Goal: Book appointment/travel/reservation

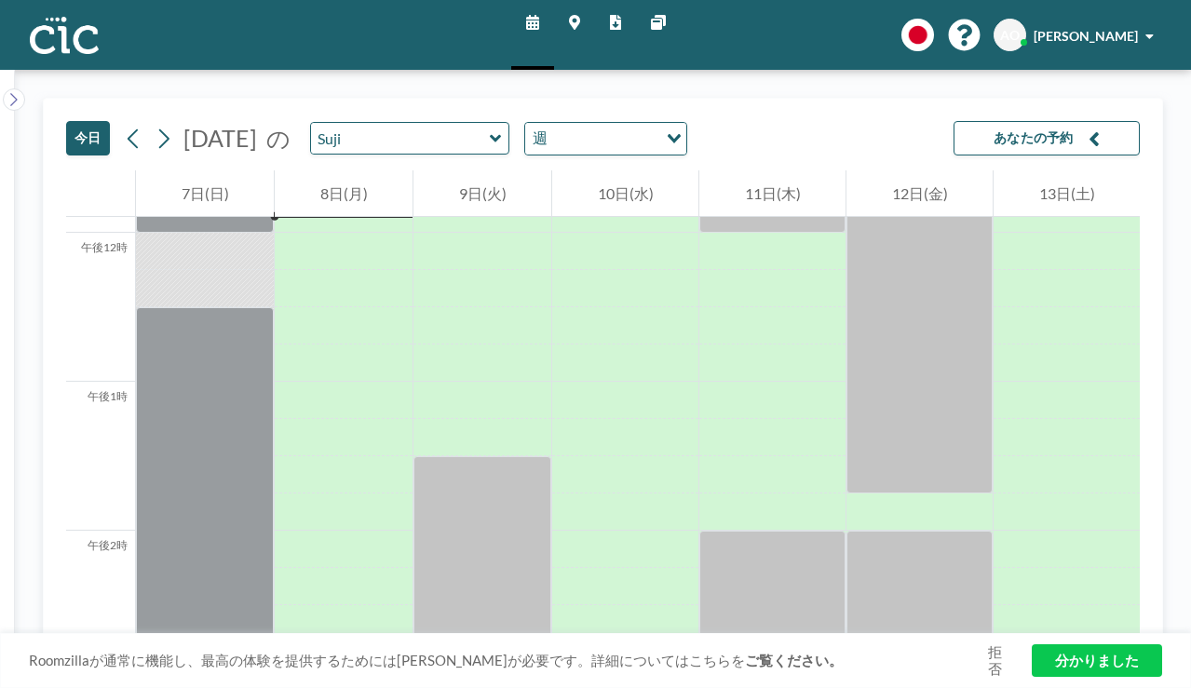
scroll to position [1767, 0]
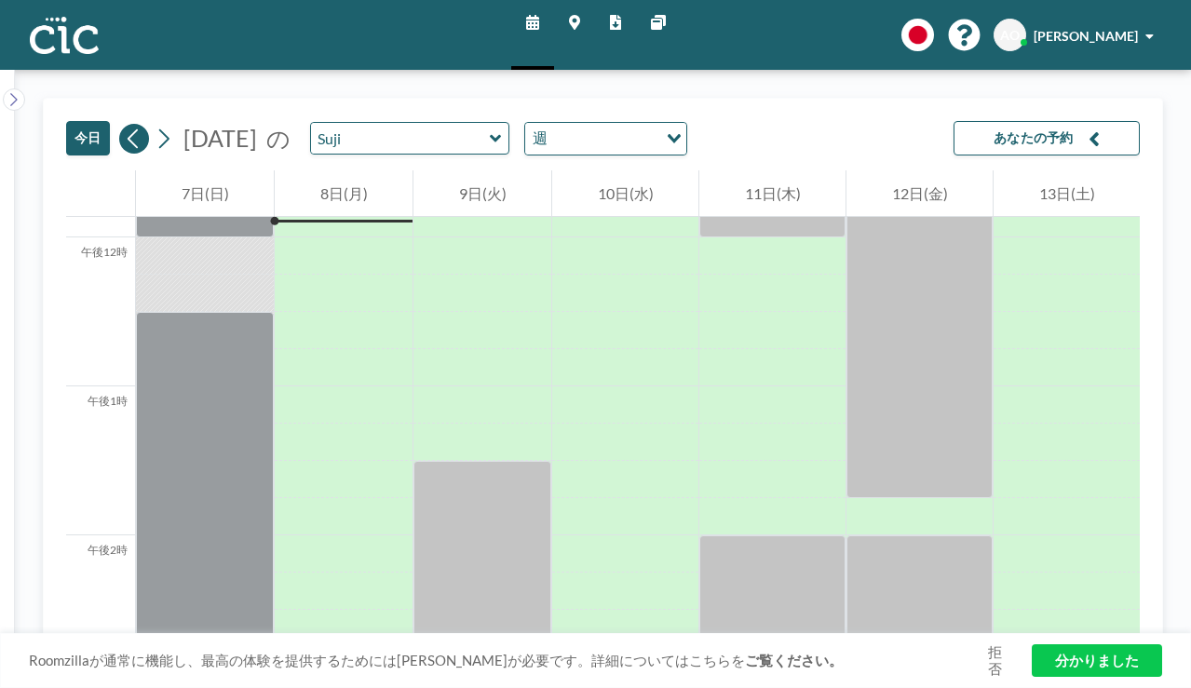
click at [125, 125] on icon at bounding box center [134, 139] width 18 height 28
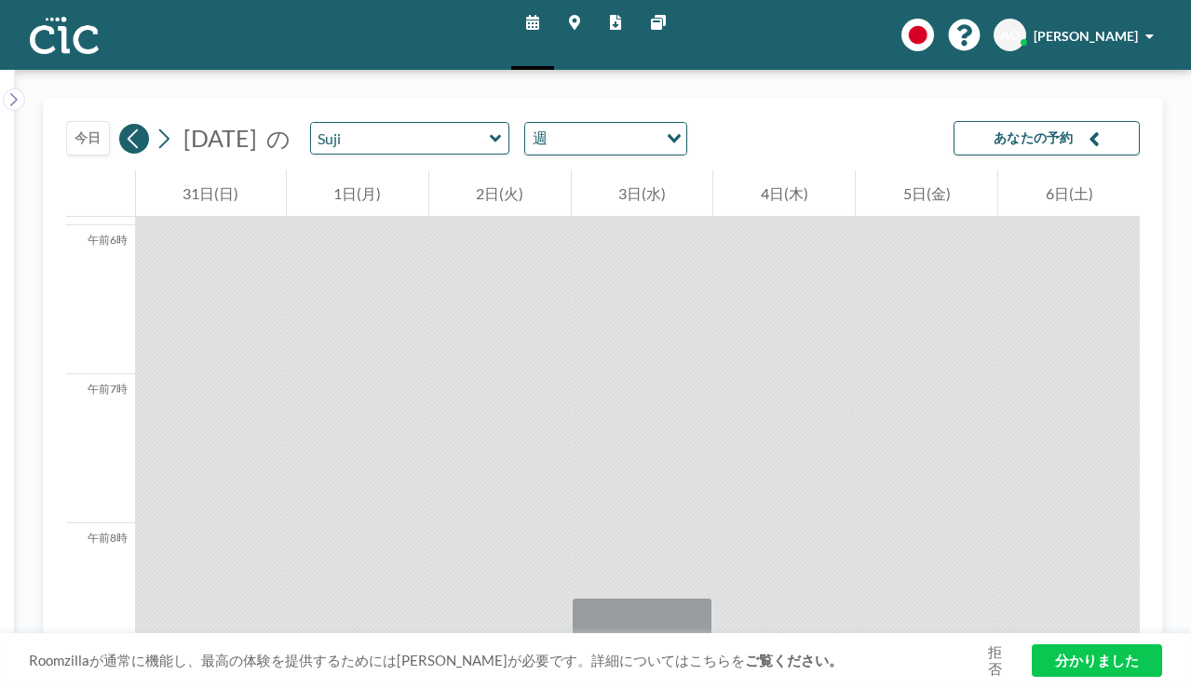
scroll to position [937, 0]
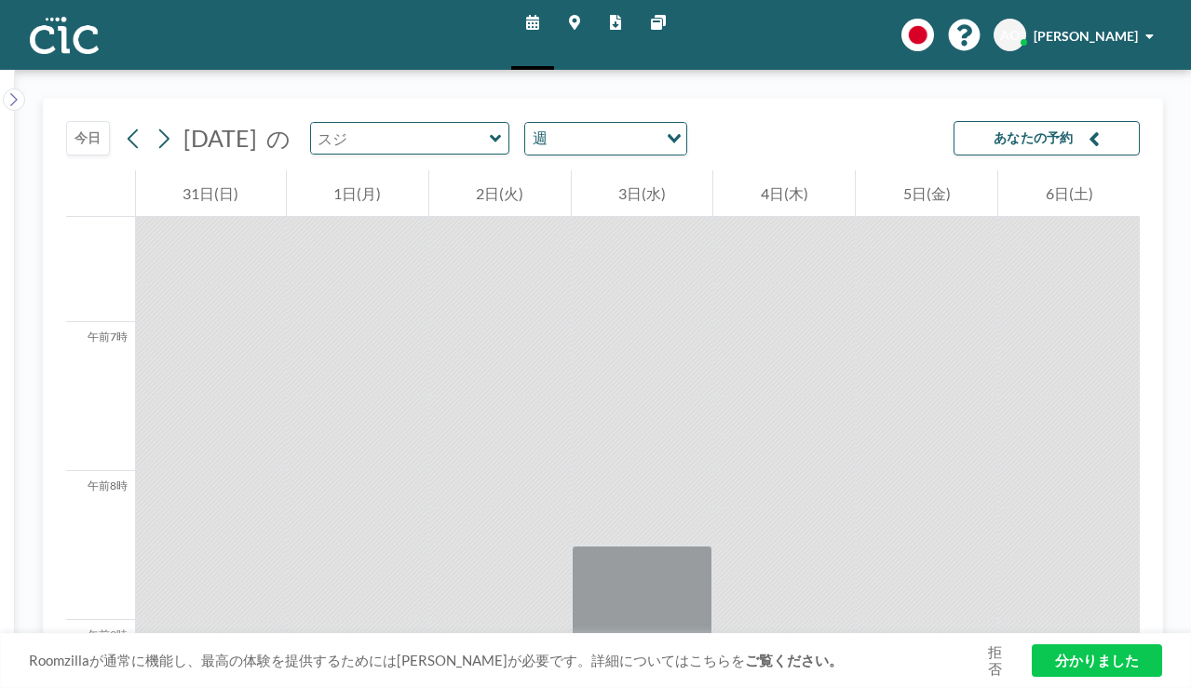
click at [359, 123] on input "text" at bounding box center [400, 138] width 179 height 31
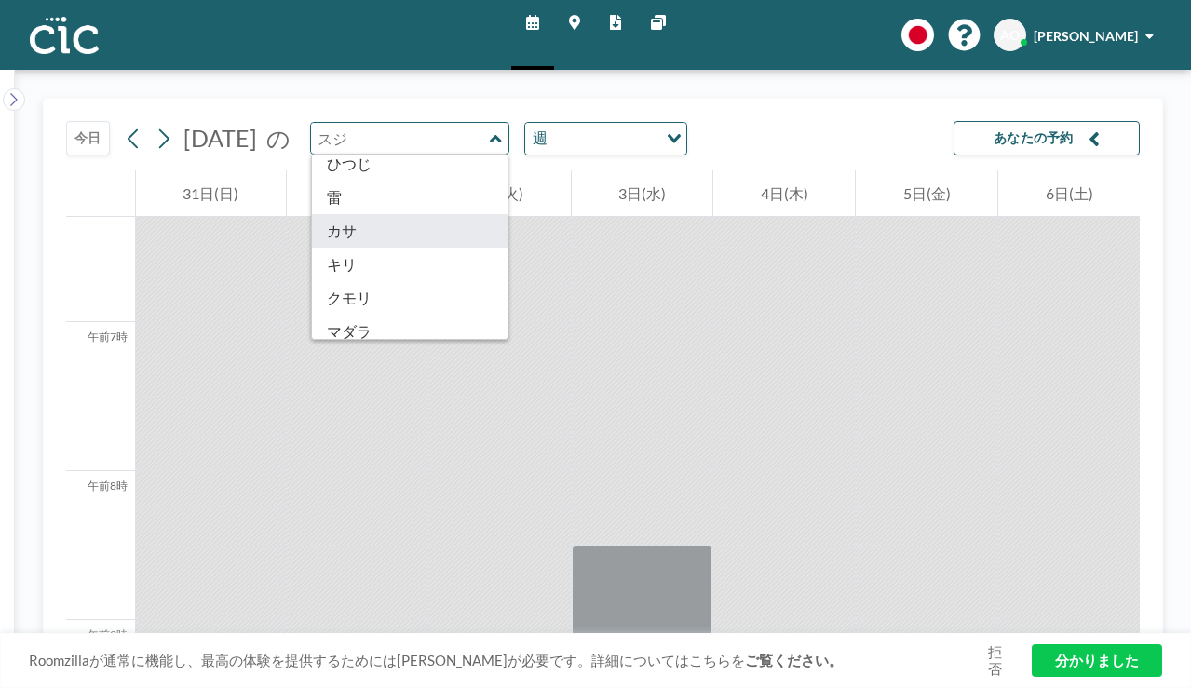
scroll to position [0, 0]
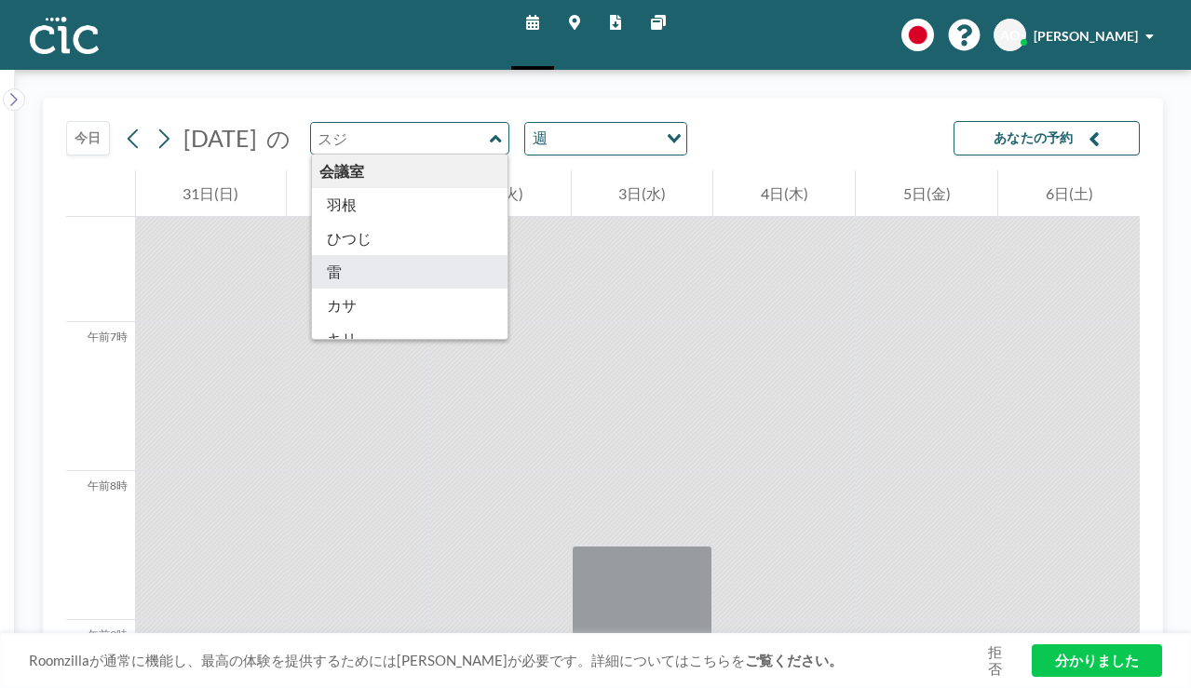
type input "Kaminari"
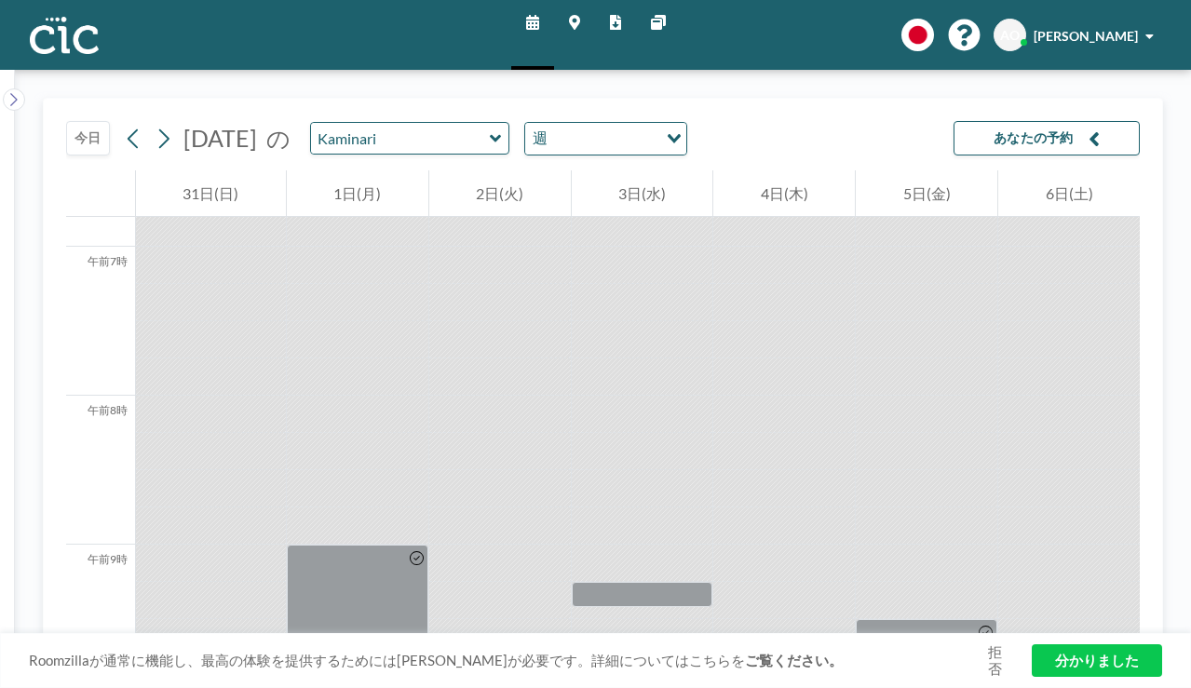
scroll to position [1008, 0]
click at [155, 125] on icon at bounding box center [164, 139] width 18 height 28
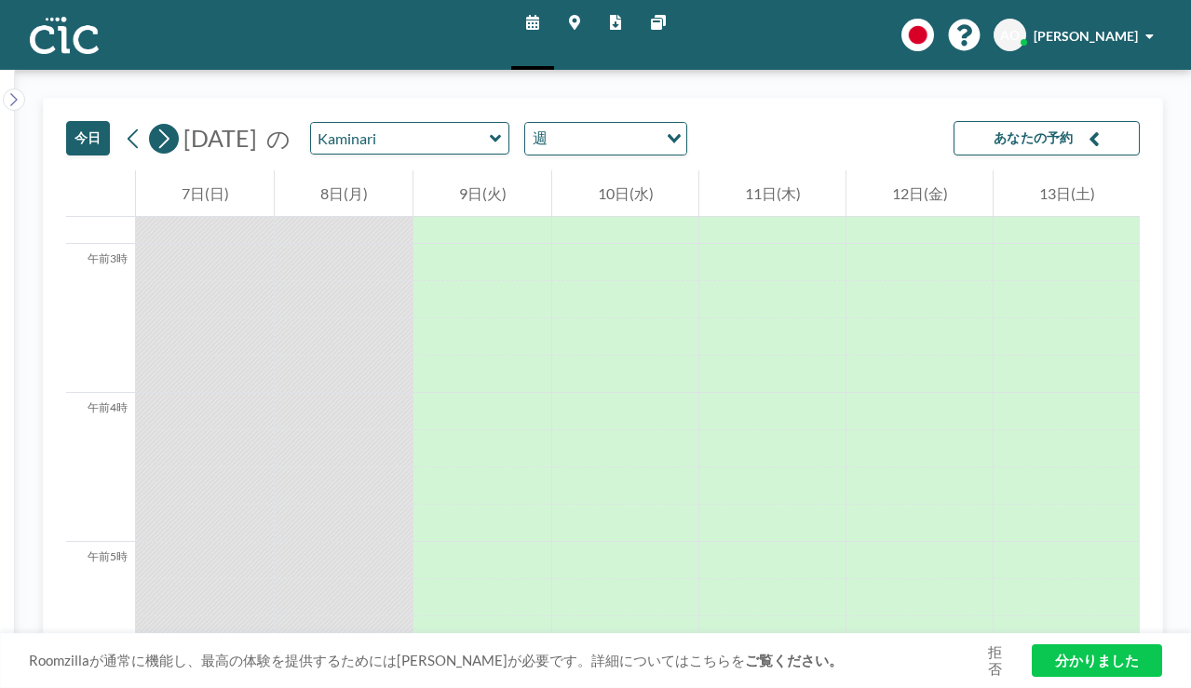
scroll to position [1392, 0]
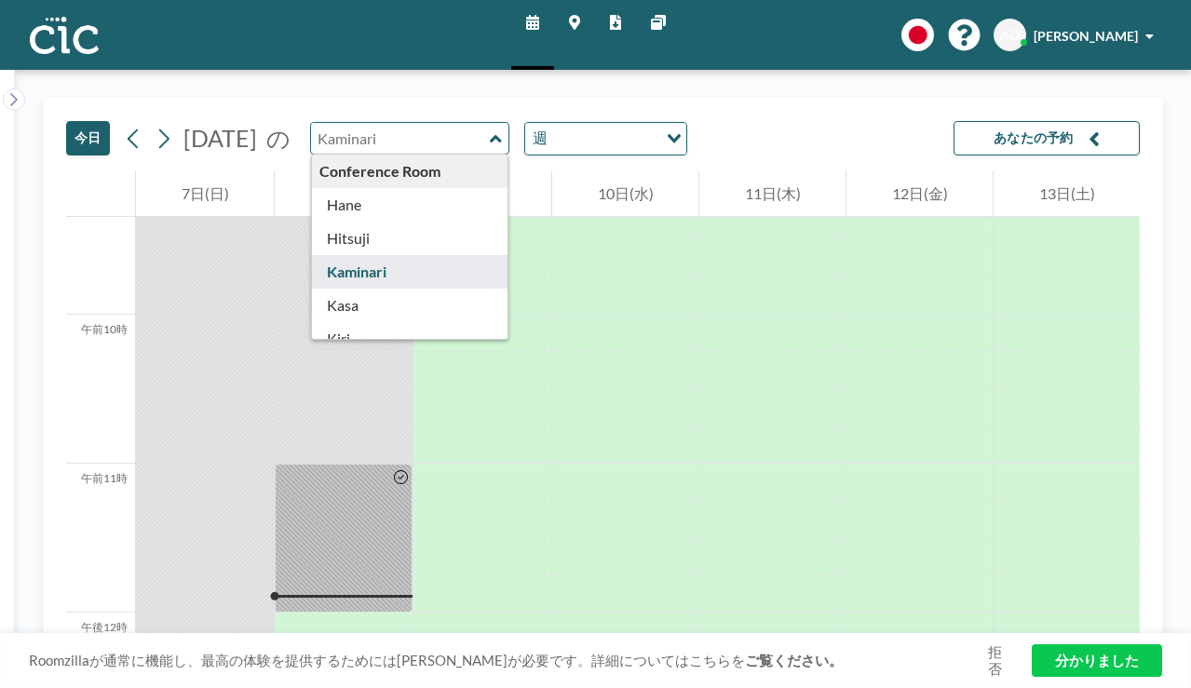
click at [393, 123] on input "text" at bounding box center [400, 138] width 179 height 31
type input "Kaminari"
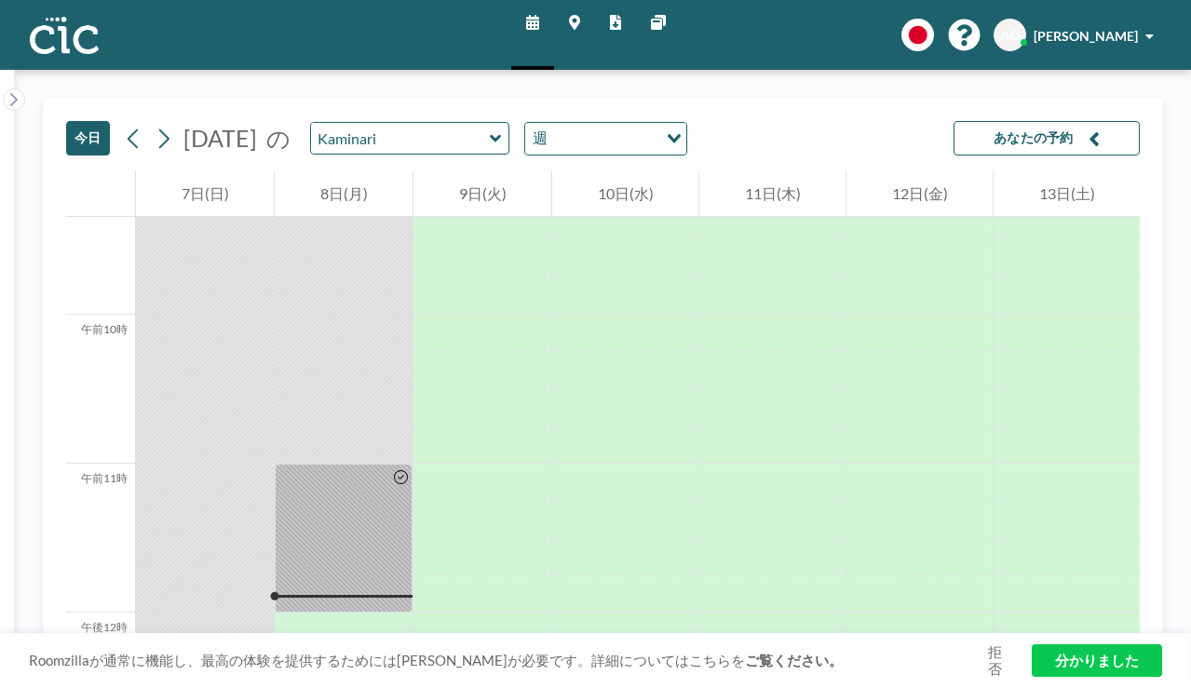
click at [551, 20] on link "スケジュール" at bounding box center [532, 35] width 43 height 70
click at [539, 20] on icon at bounding box center [532, 22] width 13 height 15
click at [586, 16] on link "マップ" at bounding box center [574, 35] width 41 height 70
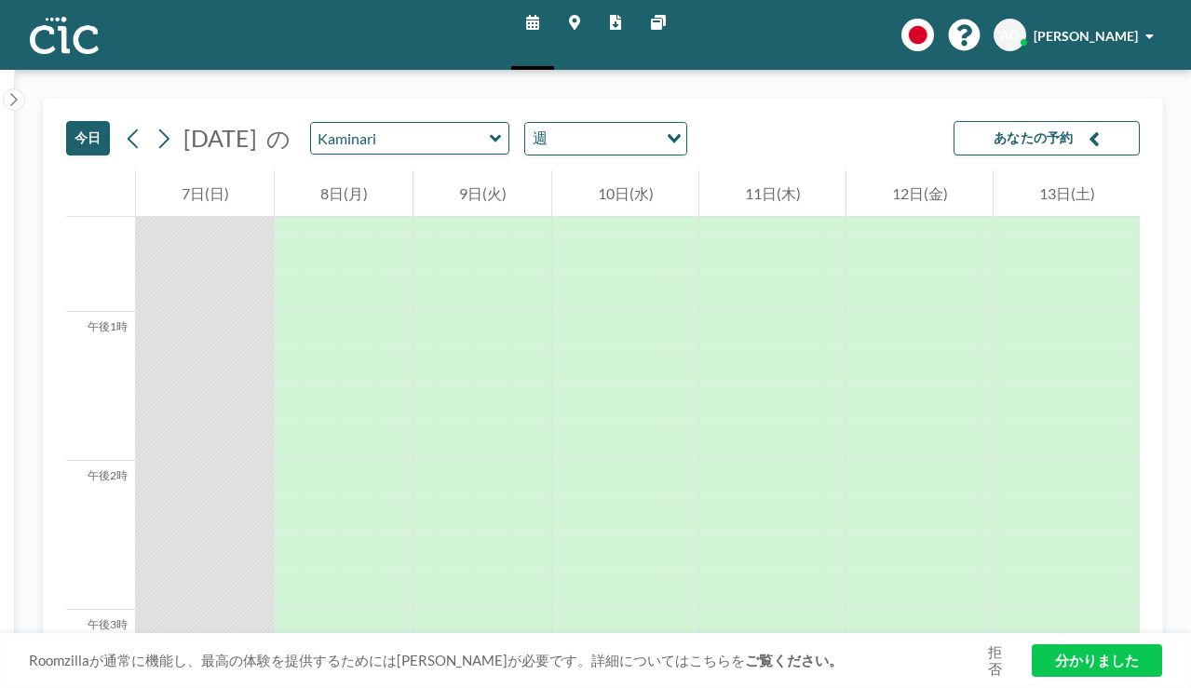
scroll to position [1851, 0]
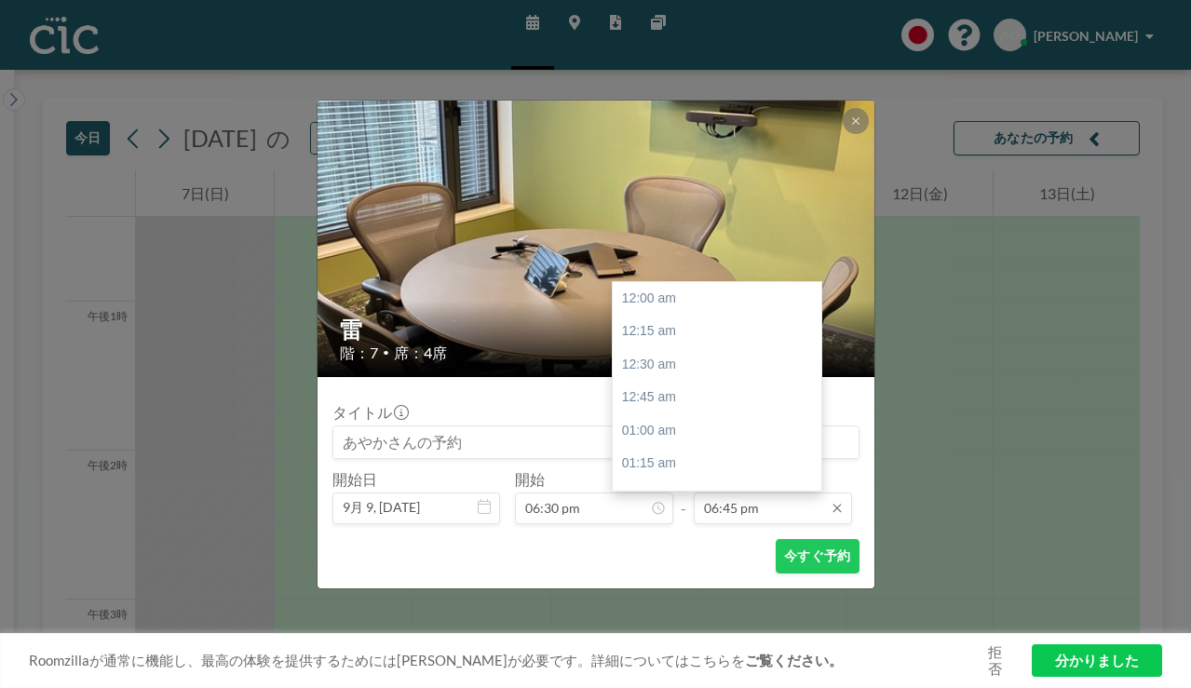
scroll to position [2228, 0]
click at [710, 492] on input "06:45 pm" at bounding box center [772, 508] width 158 height 32
type input "08:30 pm"
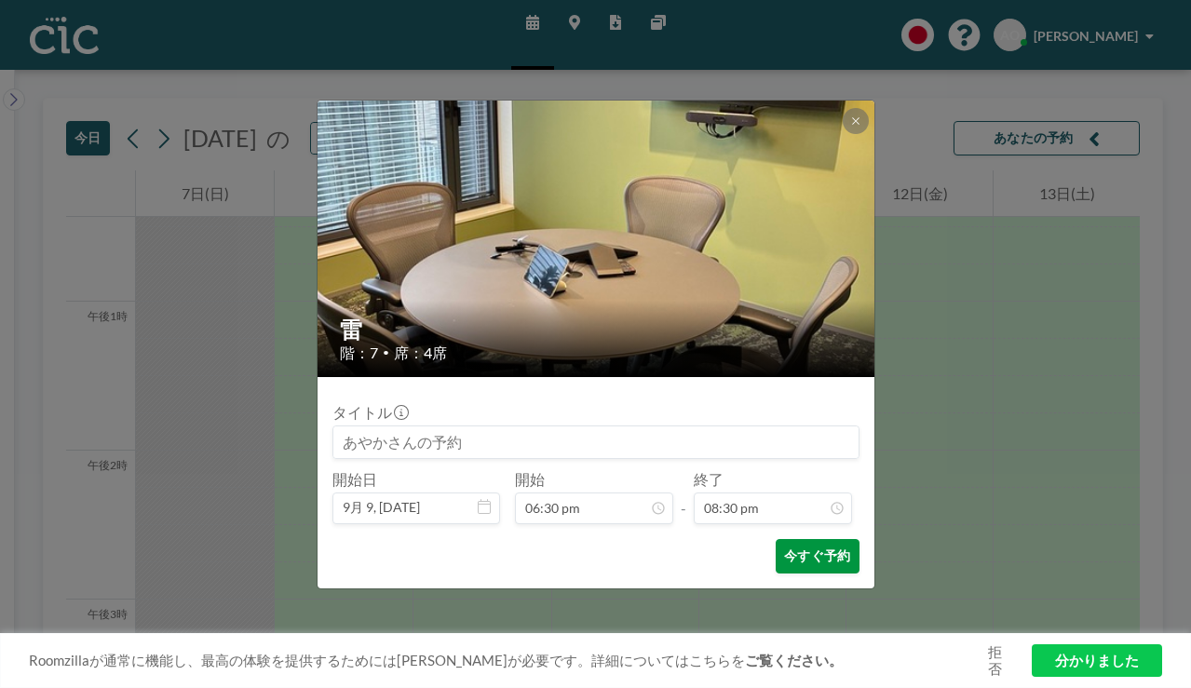
scroll to position [2437, 0]
click at [785, 547] on font "今すぐ予約" at bounding box center [817, 555] width 66 height 16
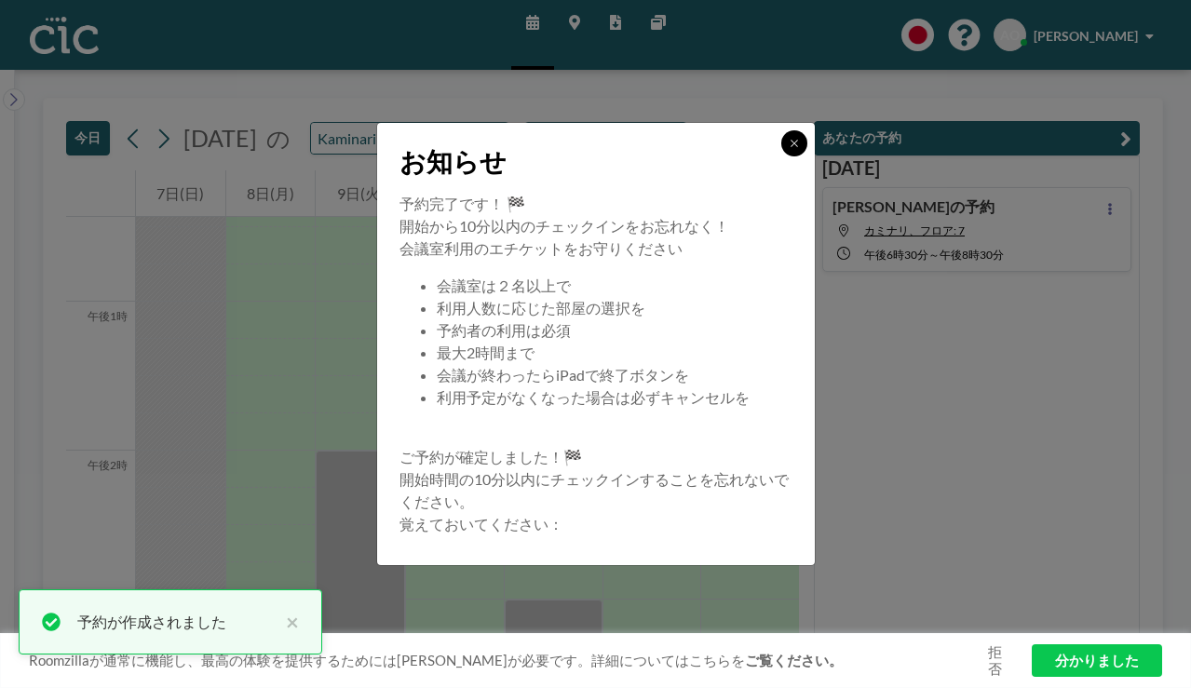
click at [781, 156] on button at bounding box center [794, 143] width 26 height 26
